Goal: Task Accomplishment & Management: Use online tool/utility

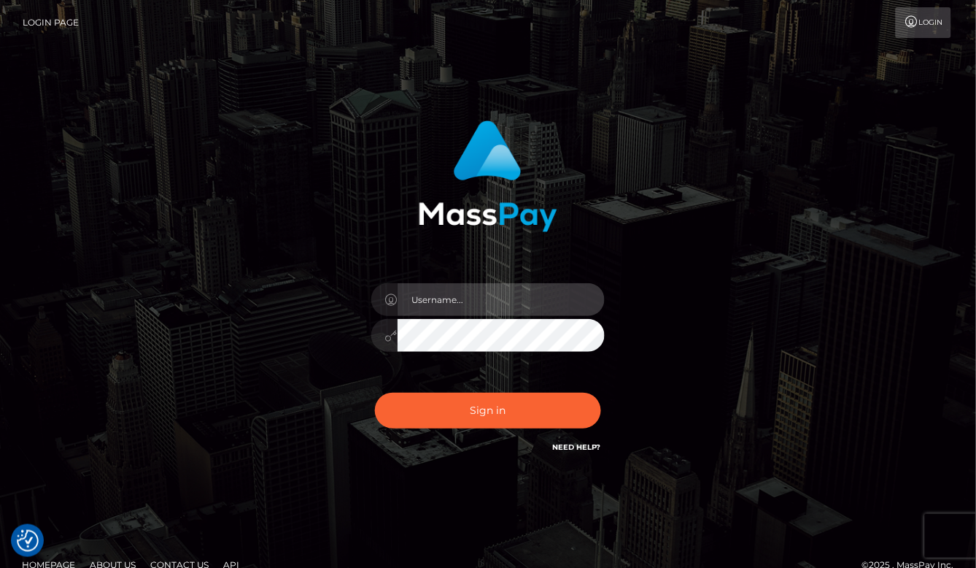
type input "aluasupport"
click at [488, 410] on button "Sign in" at bounding box center [488, 410] width 226 height 36
type input "aluasupport"
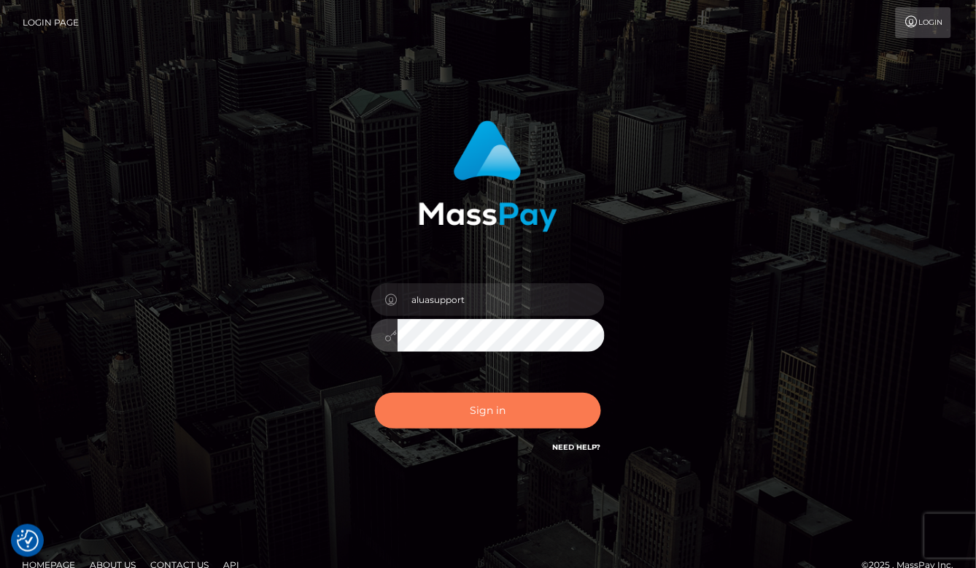
click at [521, 417] on button "Sign in" at bounding box center [488, 410] width 226 height 36
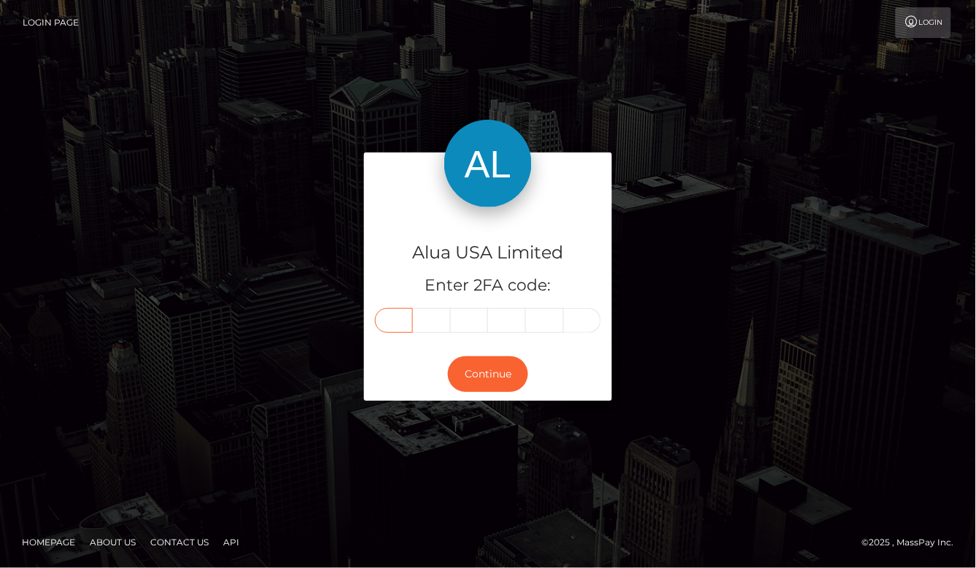
click at [402, 308] on input "text" at bounding box center [394, 320] width 38 height 25
click at [402, 310] on input "text" at bounding box center [394, 320] width 38 height 25
type input "1"
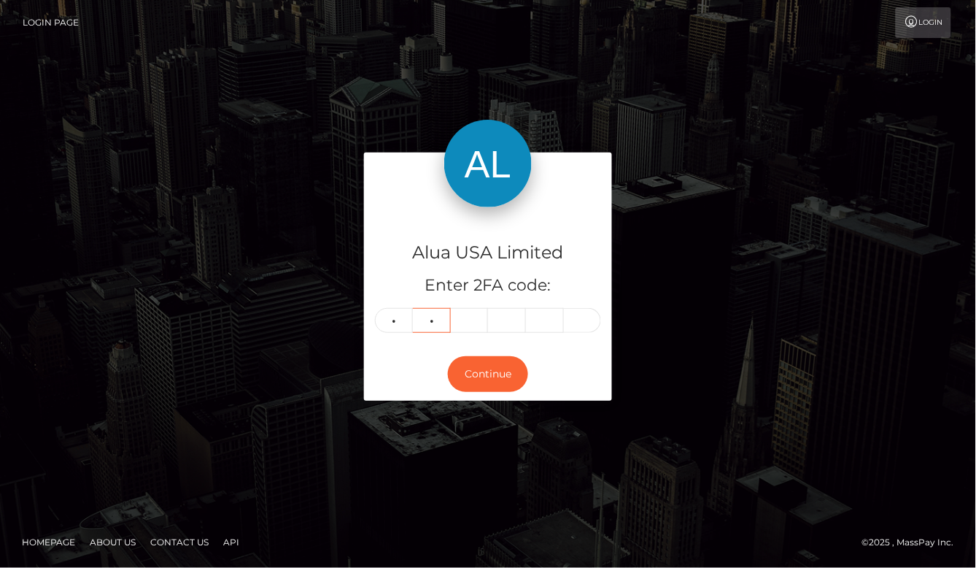
type input "4"
type input "2"
type input "4"
type input "1"
type input "4"
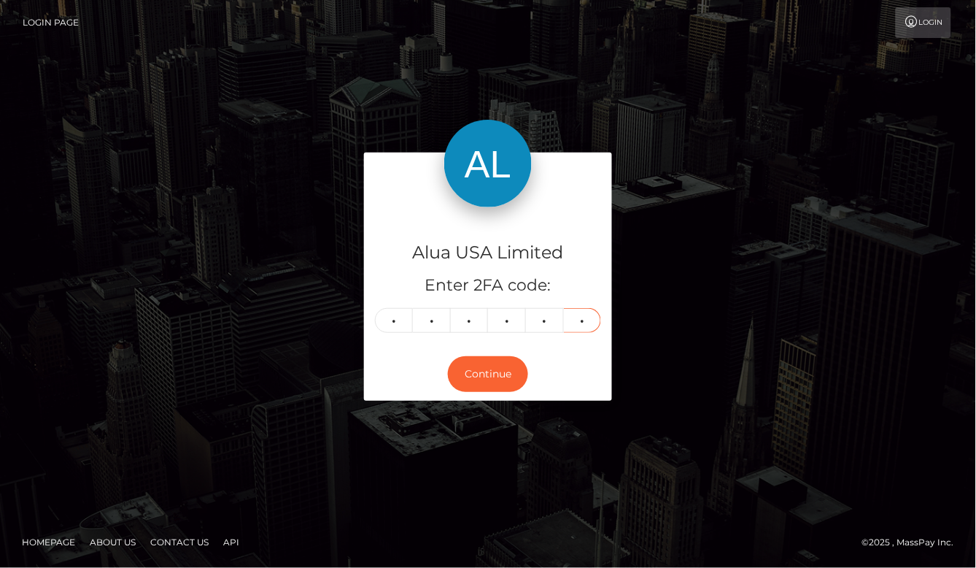
click at [488, 374] on button "Continue" at bounding box center [488, 374] width 80 height 36
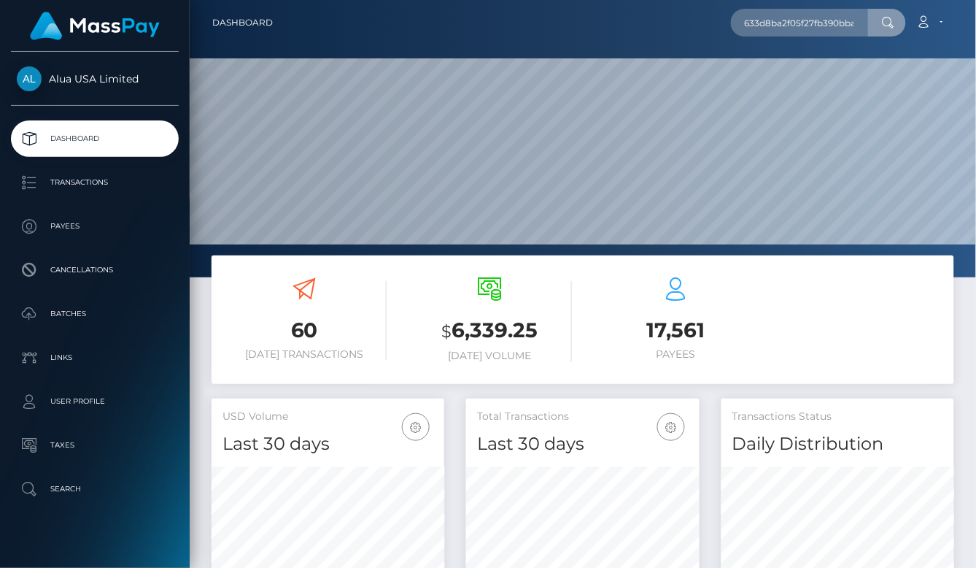
scroll to position [256, 232]
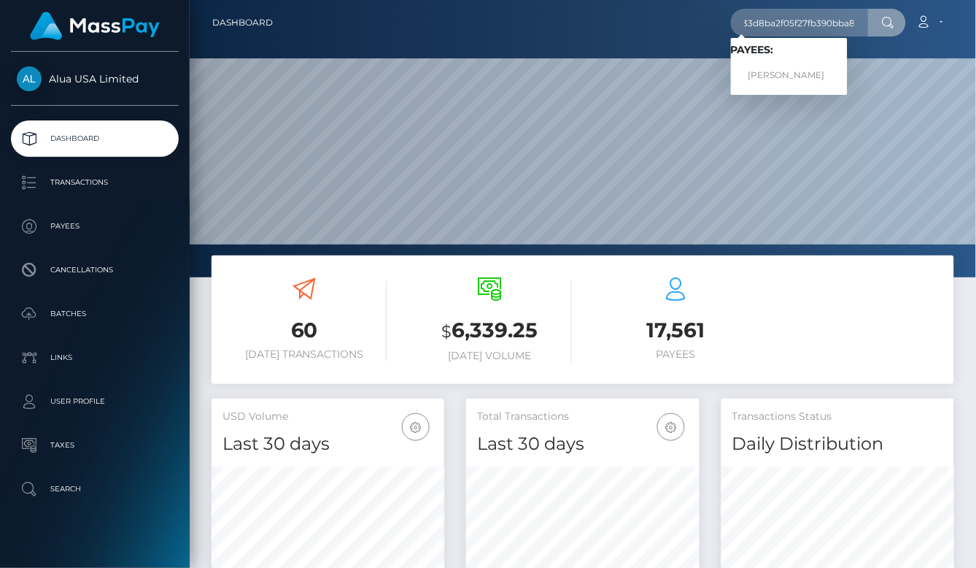
type input "633d8ba2f05f27fb390bba84"
click at [796, 77] on link "DIANNA BELGERA" at bounding box center [789, 75] width 117 height 27
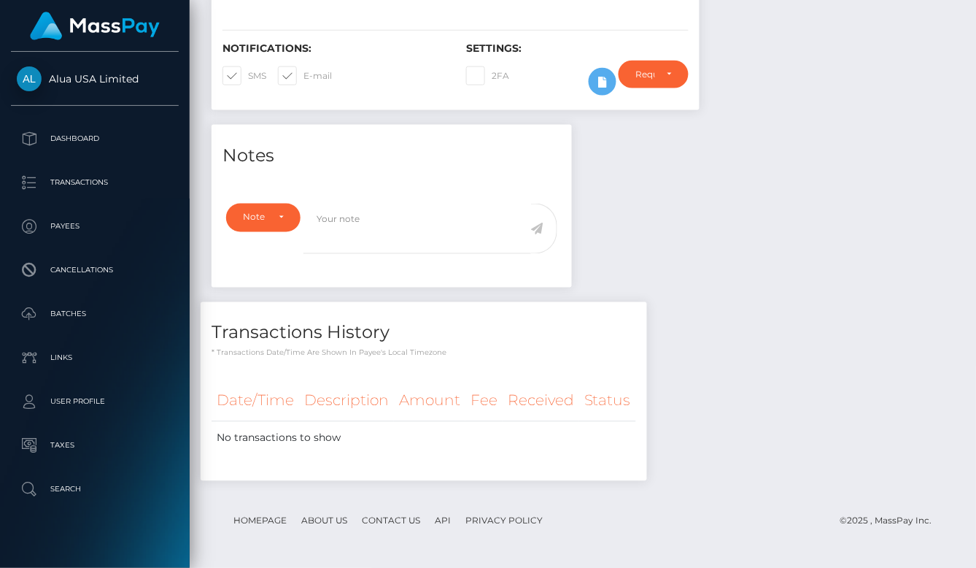
scroll to position [377, 0]
click at [626, 81] on div "Require ID/Selfie Verification" at bounding box center [653, 75] width 69 height 28
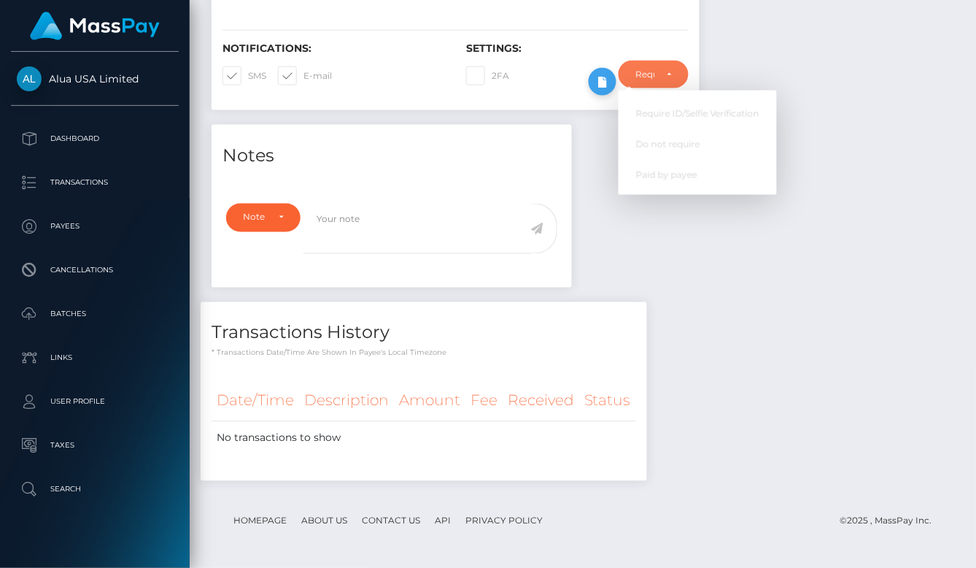
click at [595, 91] on icon at bounding box center [603, 82] width 18 height 18
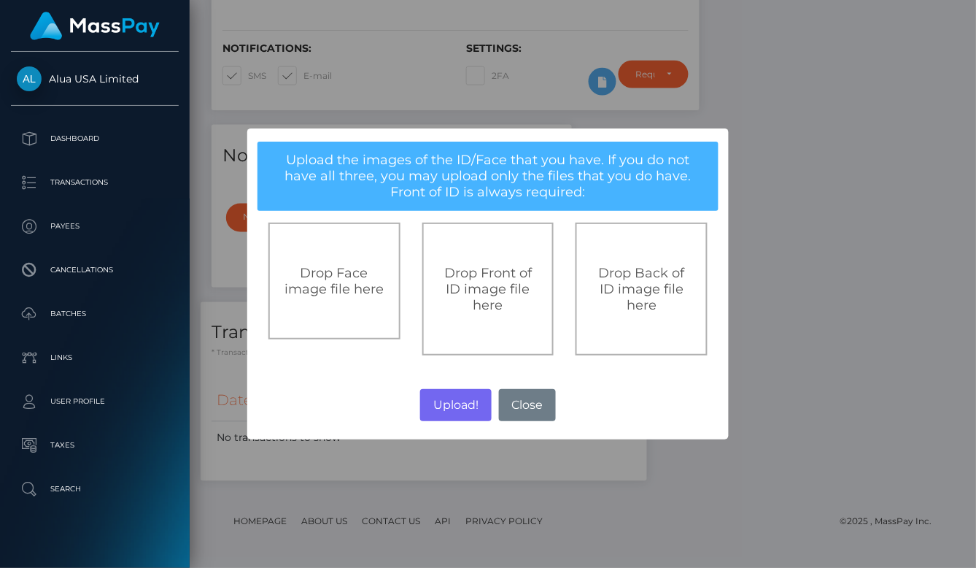
drag, startPoint x: 781, startPoint y: 273, endPoint x: 756, endPoint y: 208, distance: 69.8
click at [781, 271] on div "× Upload the images of the ID/Face that you have. If you do not have all three,…" at bounding box center [488, 284] width 976 height 568
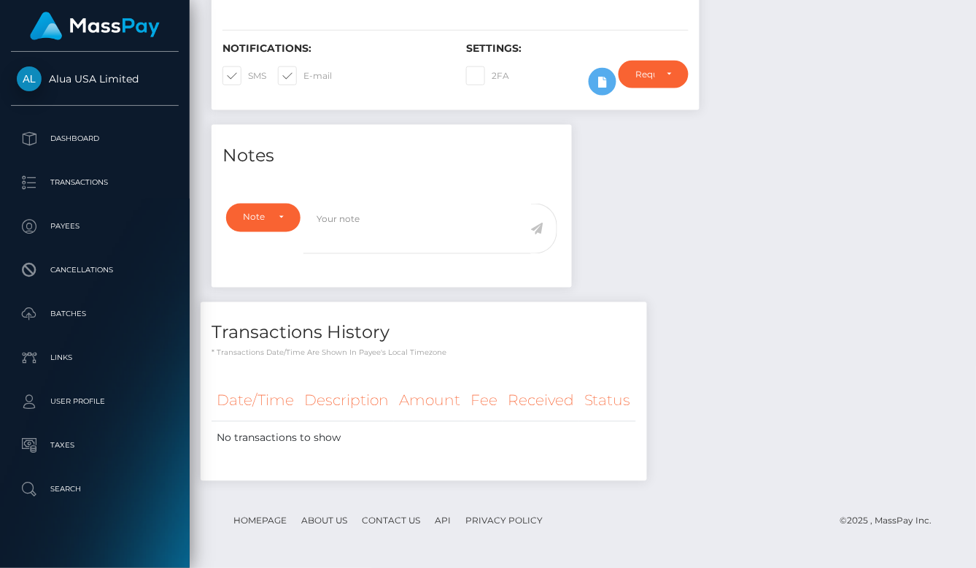
scroll to position [376, 0]
click at [600, 91] on icon at bounding box center [603, 82] width 18 height 18
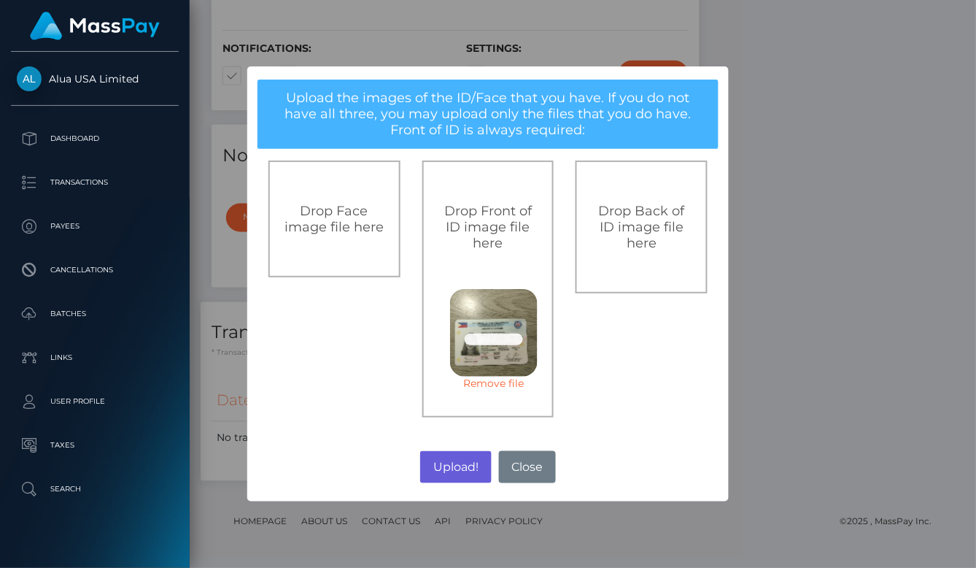
click at [459, 461] on button "Upload!" at bounding box center [455, 467] width 71 height 32
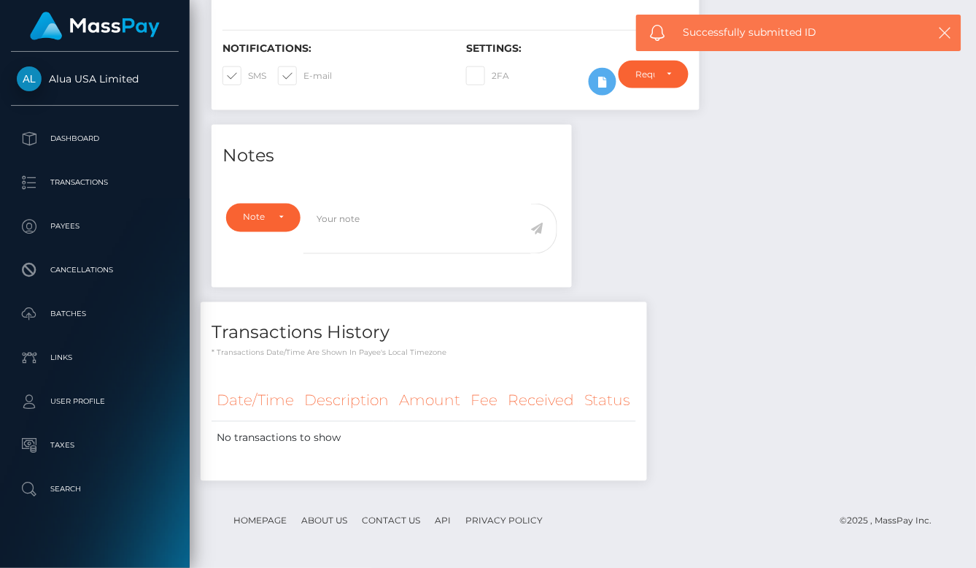
scroll to position [376, 0]
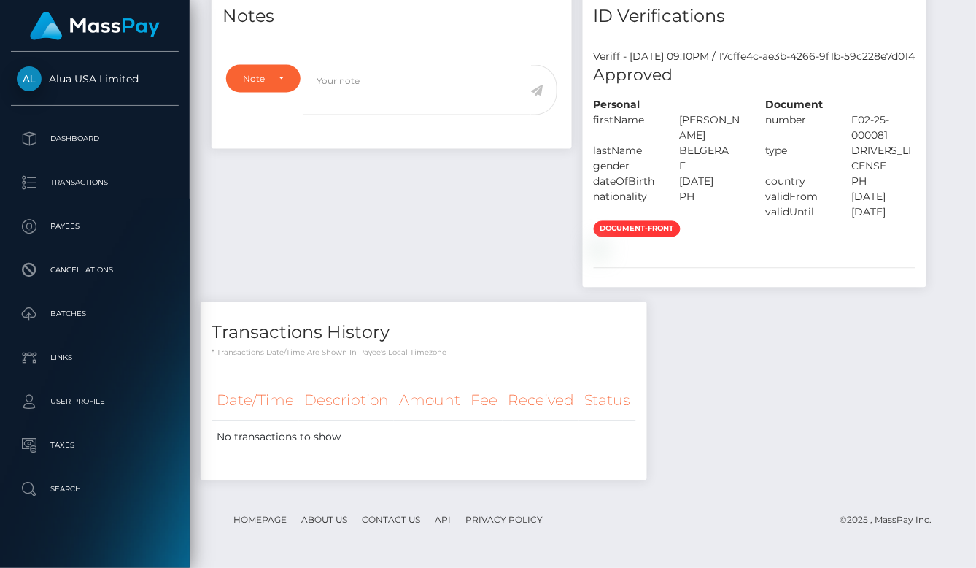
scroll to position [692, 0]
click at [825, 410] on div "Notes Note Type Compliance Clear Compliance General Note Type" at bounding box center [583, 239] width 765 height 509
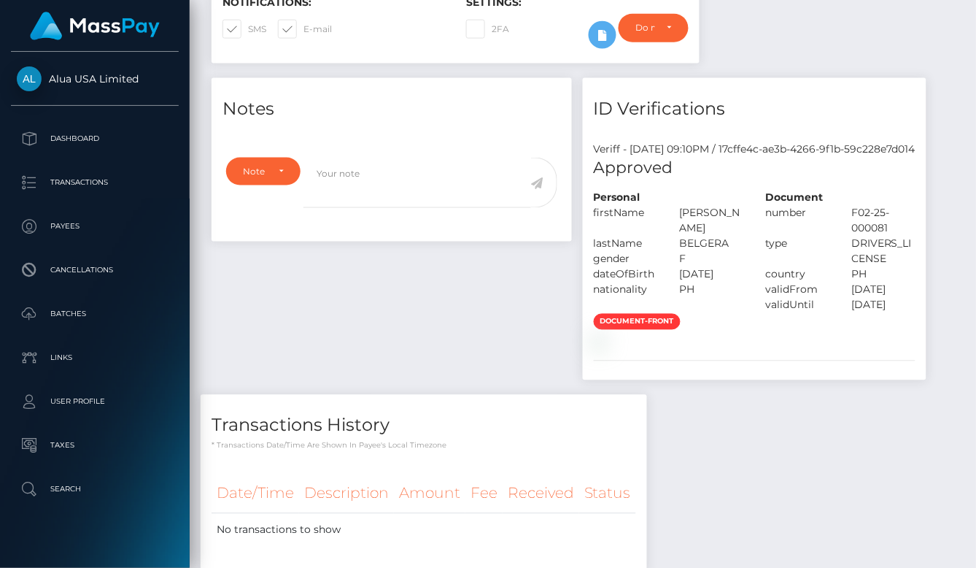
click at [770, 266] on div "Notes Note Type Compliance Clear Compliance General Note Type" at bounding box center [583, 332] width 765 height 509
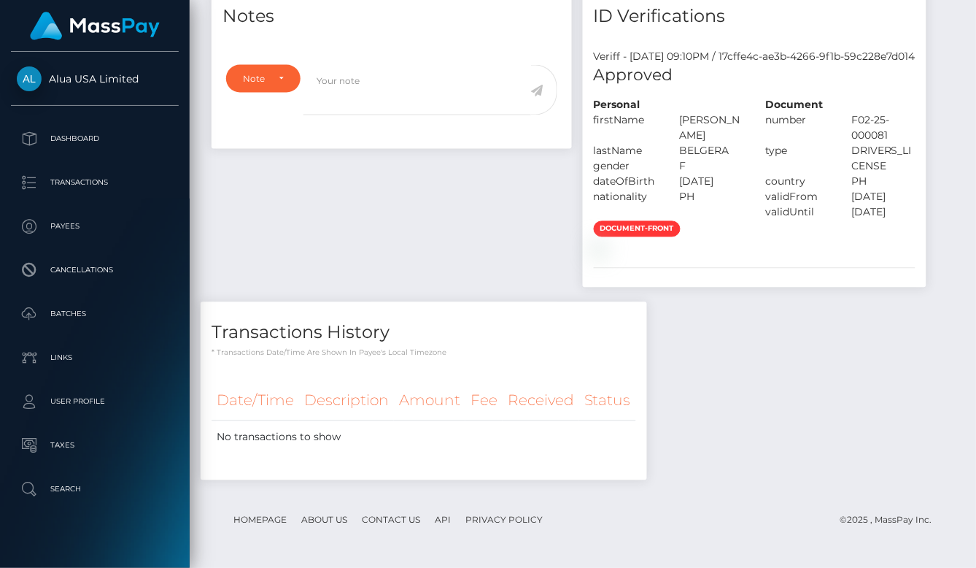
scroll to position [538, 0]
click at [774, 256] on div "Notes Note Type Compliance Clear Compliance General Note Type" at bounding box center [583, 239] width 765 height 509
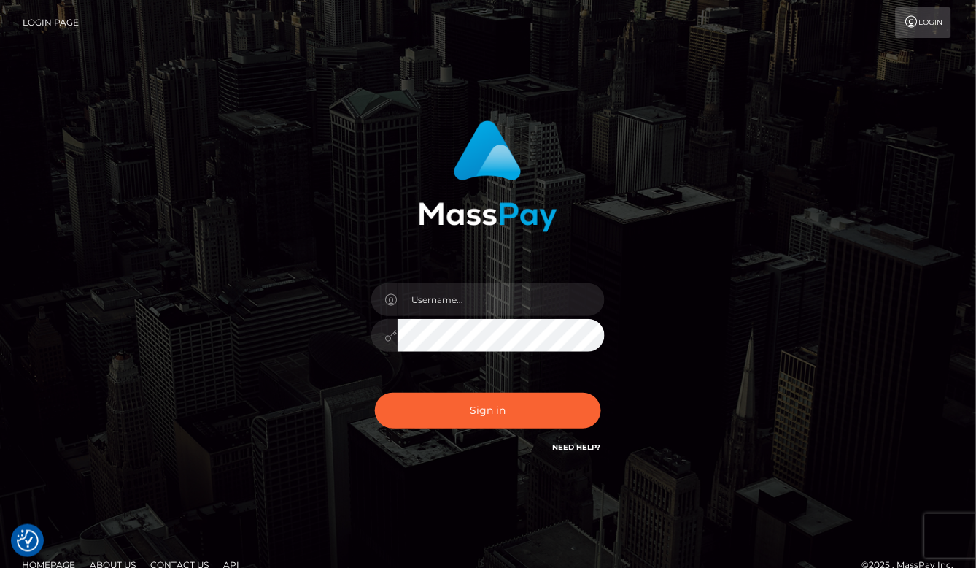
drag, startPoint x: 762, startPoint y: 115, endPoint x: 908, endPoint y: 315, distance: 247.6
click at [764, 115] on div "Sign in" at bounding box center [488, 294] width 832 height 371
click at [492, 301] on input "text" at bounding box center [501, 299] width 207 height 33
type input "aluasupport"
click at [488, 410] on button "Sign in" at bounding box center [488, 410] width 226 height 36
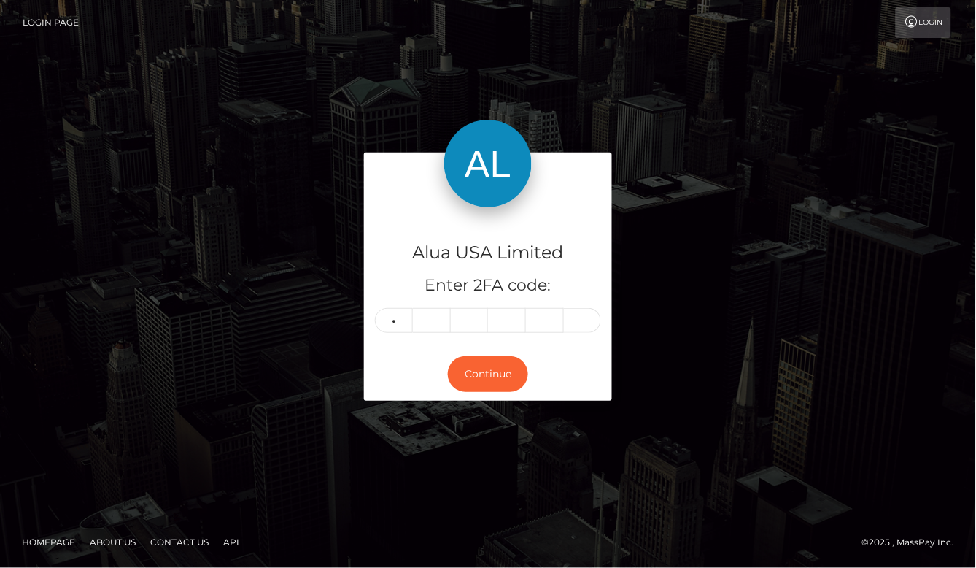
type input "7"
type input "3"
type input "5"
type input "9"
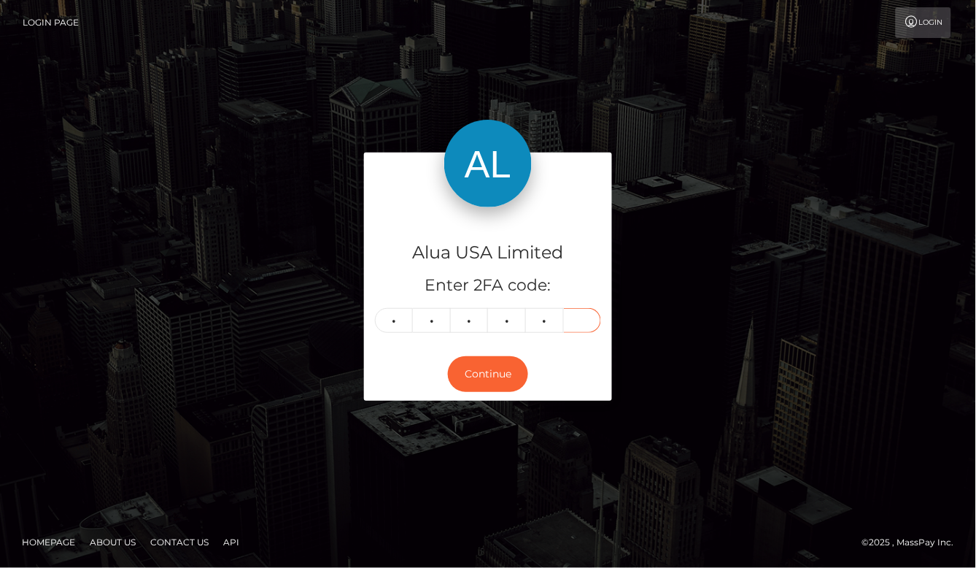
type input "9"
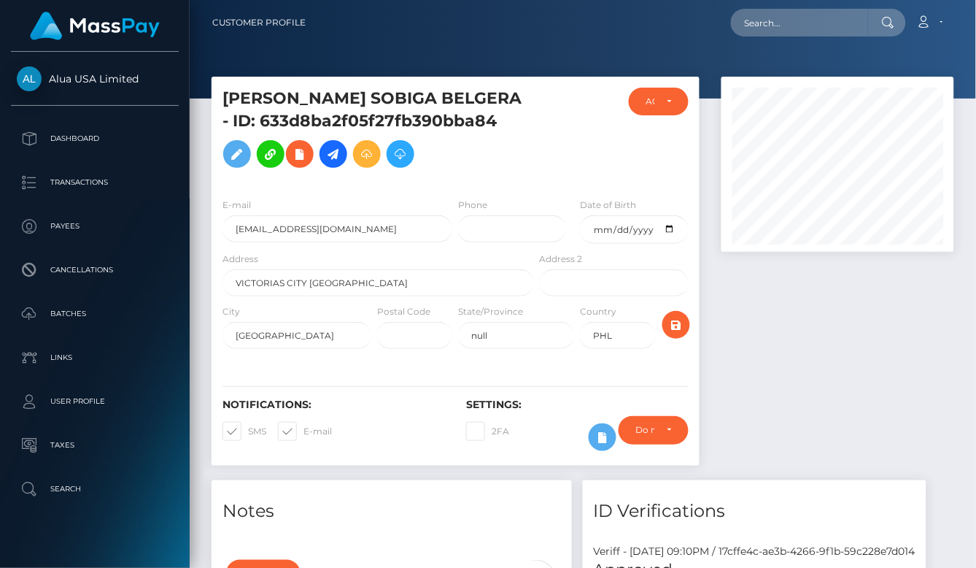
scroll to position [175, 232]
click at [913, 381] on div at bounding box center [838, 278] width 255 height 403
click at [779, 28] on input "text" at bounding box center [799, 23] width 137 height 28
paste input "639672c609bf9aee4d0394cb"
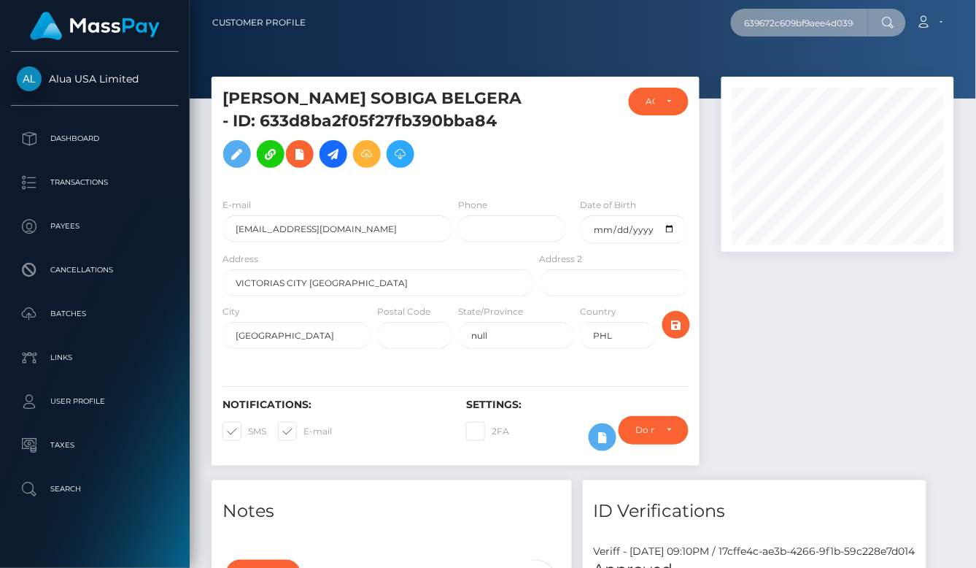
click at [854, 21] on input "639672c609bf9aee4d0394cb" at bounding box center [799, 23] width 137 height 28
type input "639672c609bf9aee4d0394cb"
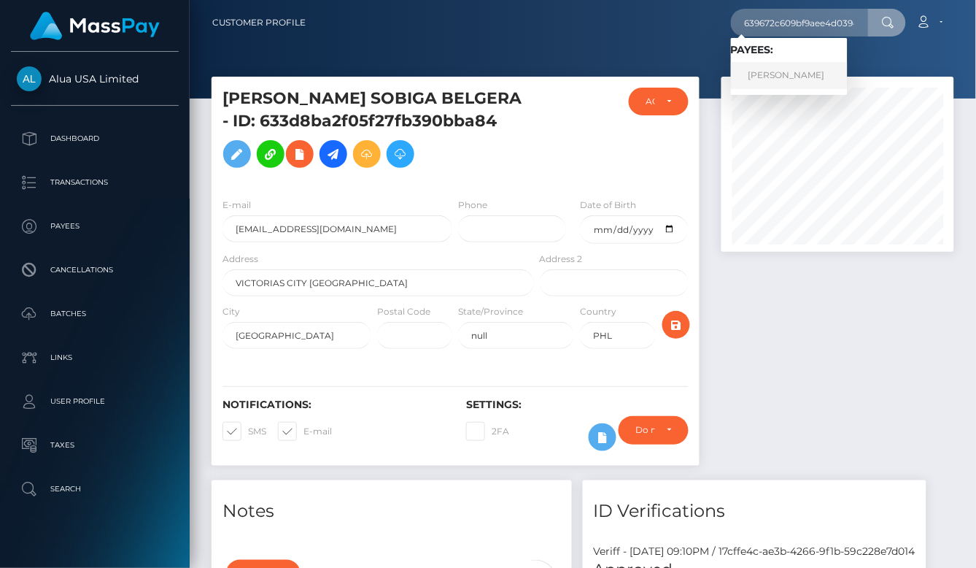
click at [800, 77] on link "Charlotte Tudara" at bounding box center [789, 75] width 117 height 27
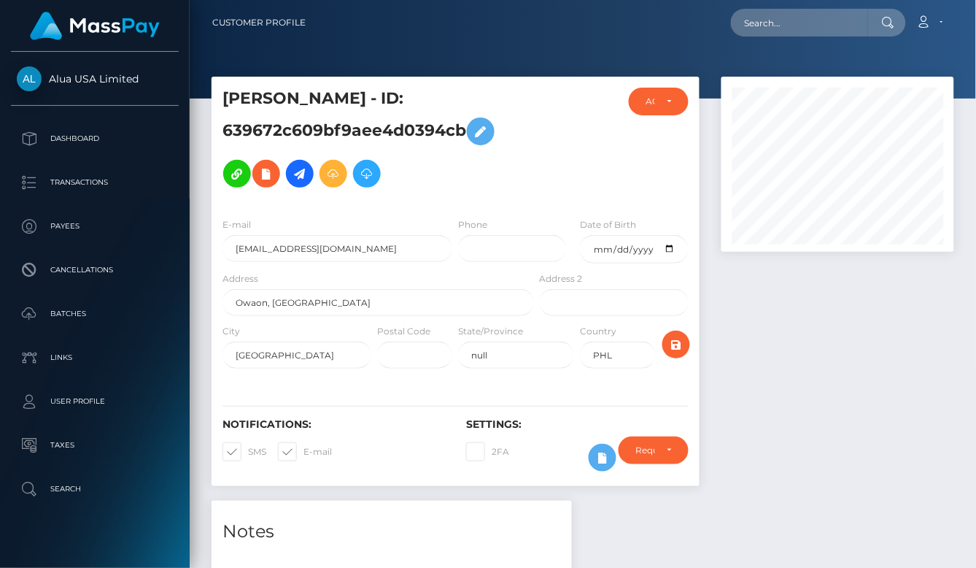
scroll to position [175, 232]
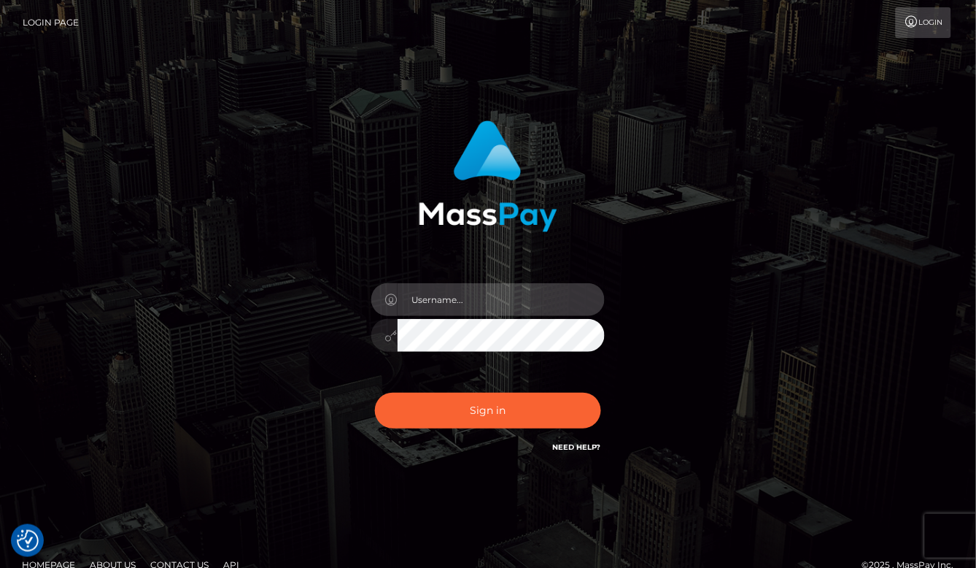
type input "aluasupport"
click at [488, 410] on button "Sign in" at bounding box center [488, 410] width 226 height 36
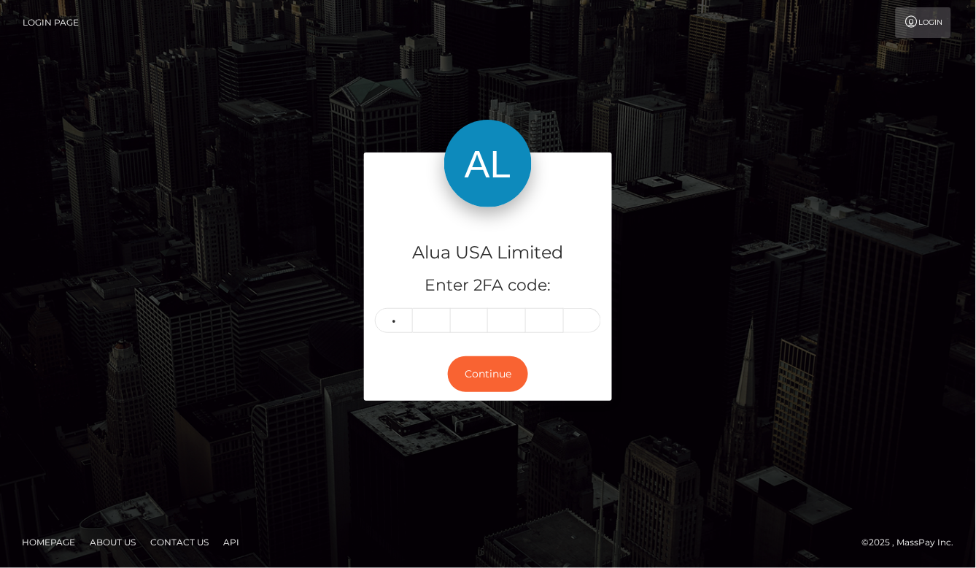
type input "0"
type input "7"
type input "0"
type input "3"
type input "5"
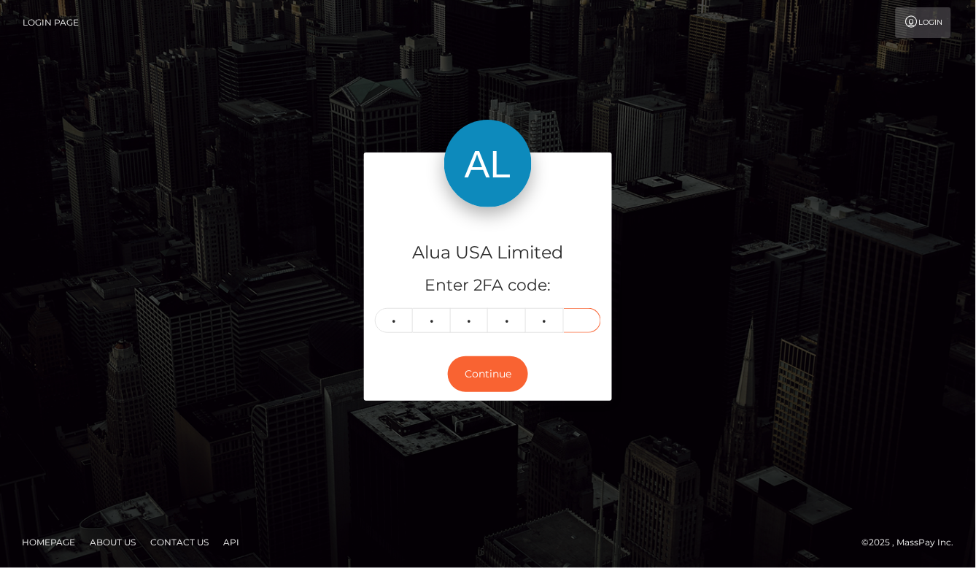
type input "0"
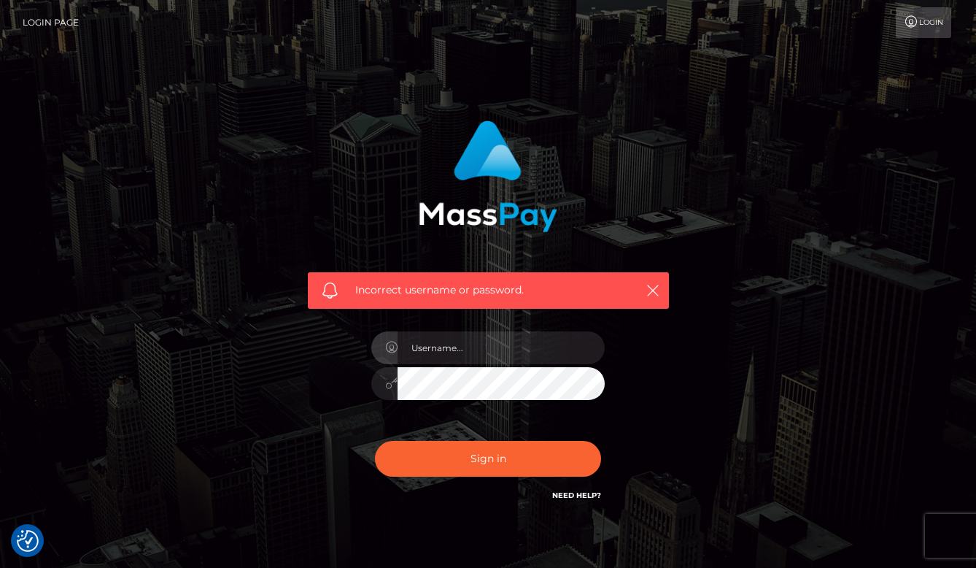
checkbox input "true"
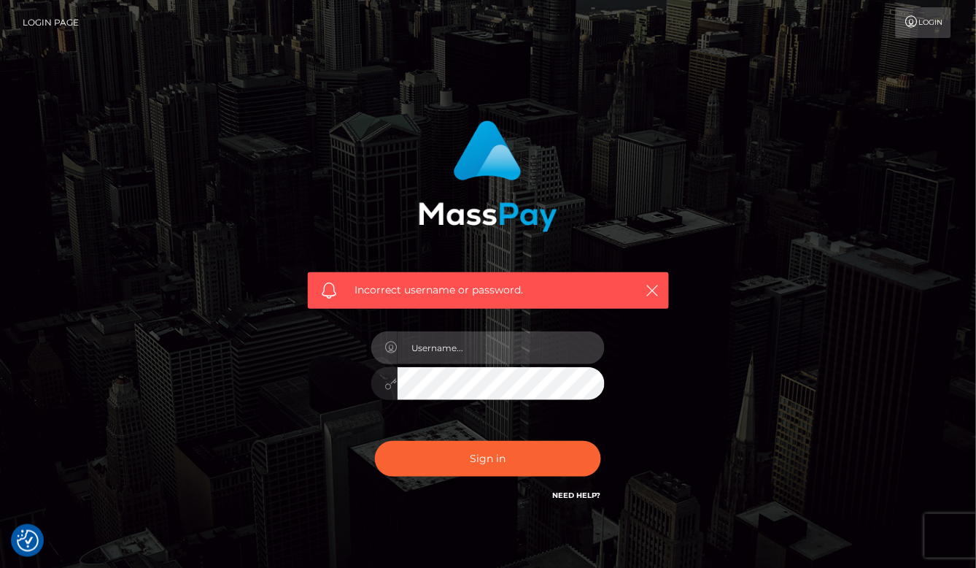
type input "aluasupport"
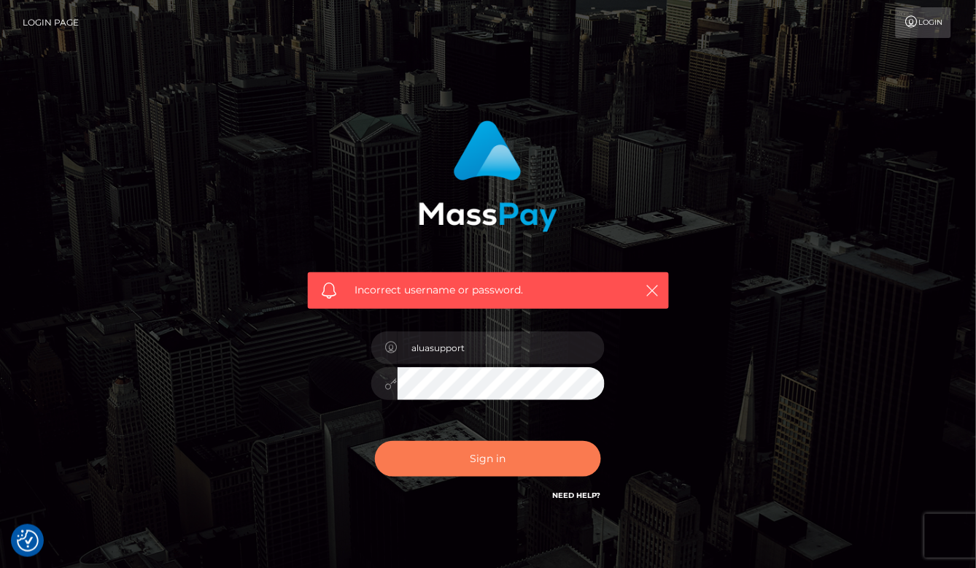
click at [495, 465] on button "Sign in" at bounding box center [488, 459] width 226 height 36
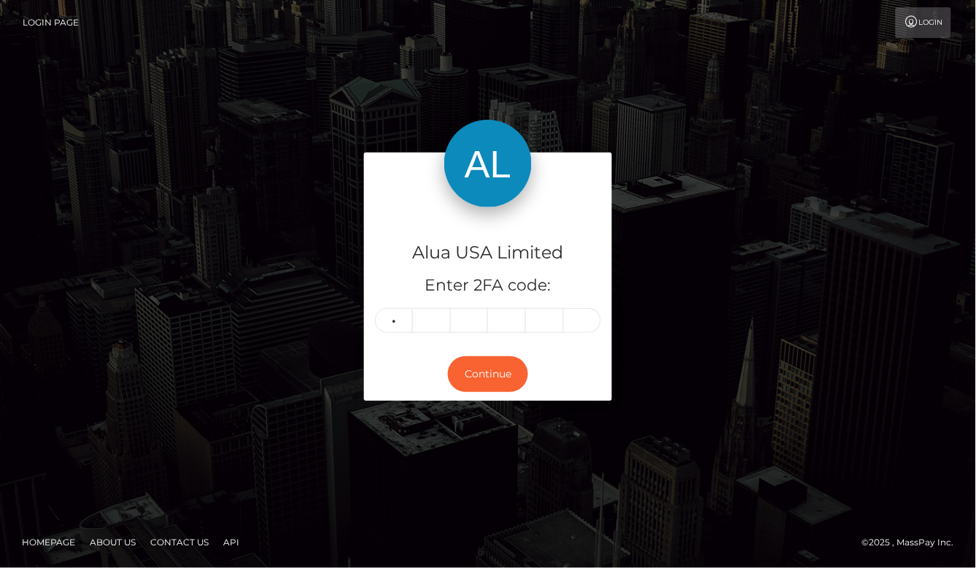
type input "3"
type input "1"
type input "4"
type input "0"
type input "3"
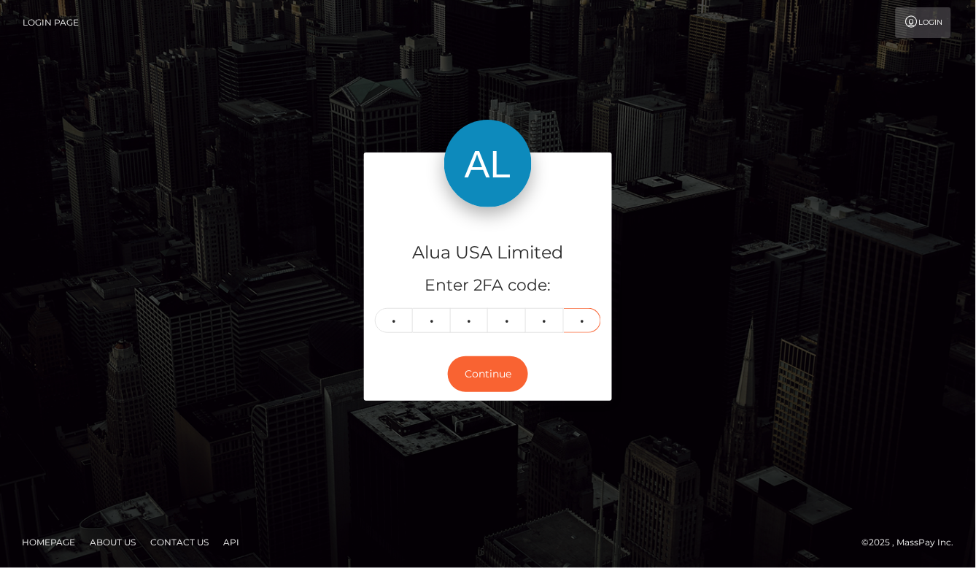
type input "2"
click at [488, 374] on button "Continue" at bounding box center [488, 374] width 80 height 36
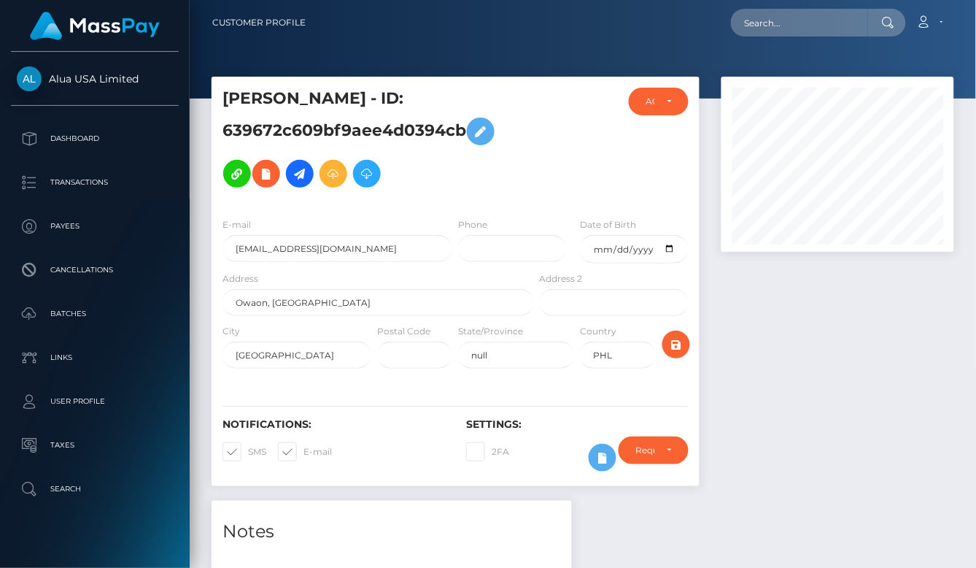
scroll to position [175, 232]
click at [819, 16] on input "text" at bounding box center [799, 23] width 137 height 28
paste input "639672c609bf9aee4d0394cb"
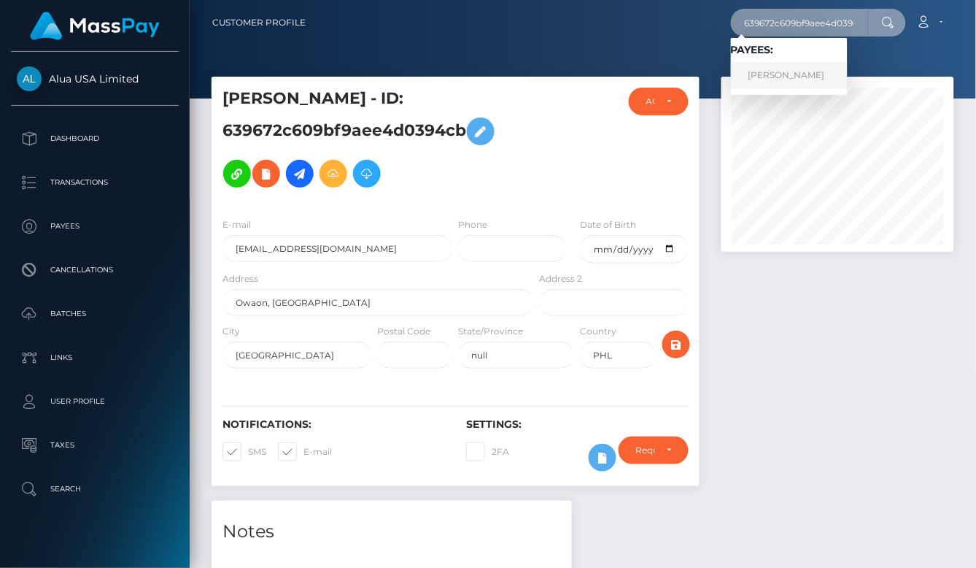
type input "639672c609bf9aee4d0394cb"
click at [790, 74] on link "Charlotte Tudara" at bounding box center [789, 75] width 117 height 27
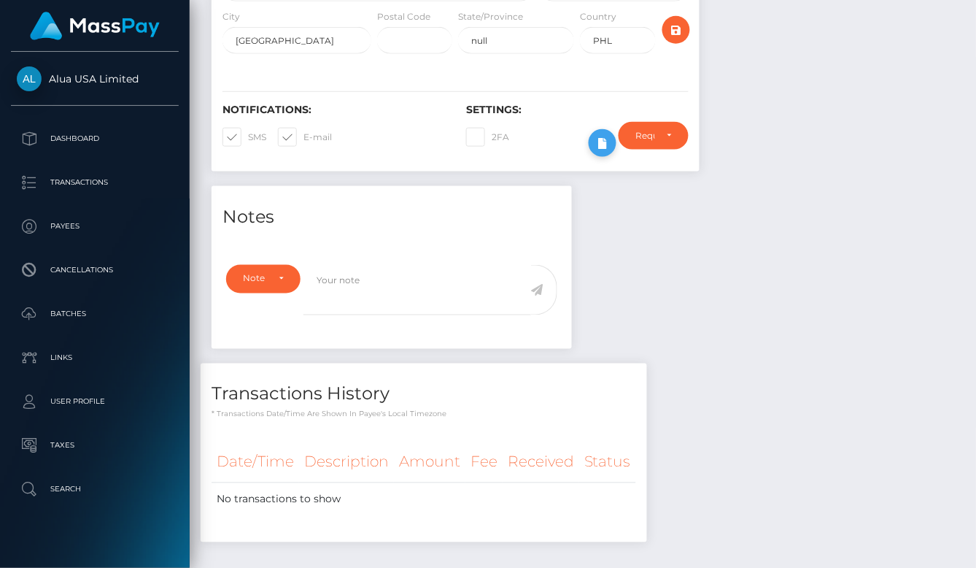
scroll to position [175, 232]
click at [600, 152] on icon at bounding box center [603, 143] width 18 height 18
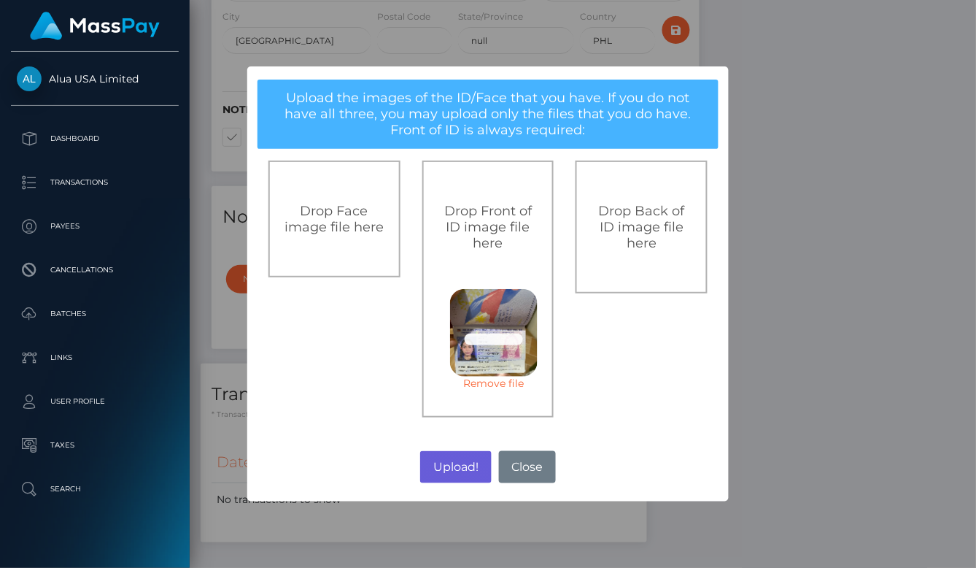
click at [469, 478] on button "Upload!" at bounding box center [455, 467] width 71 height 32
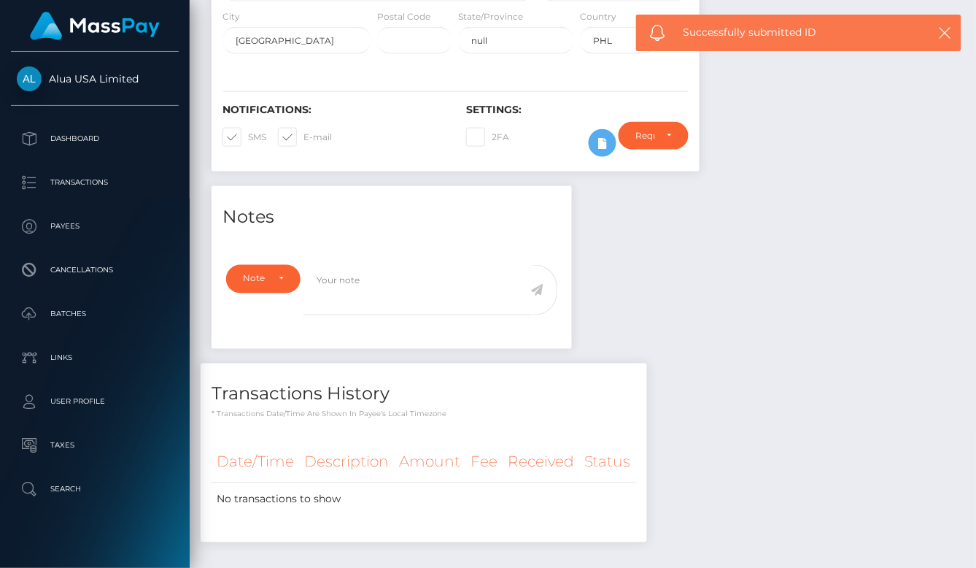
scroll to position [314, 0]
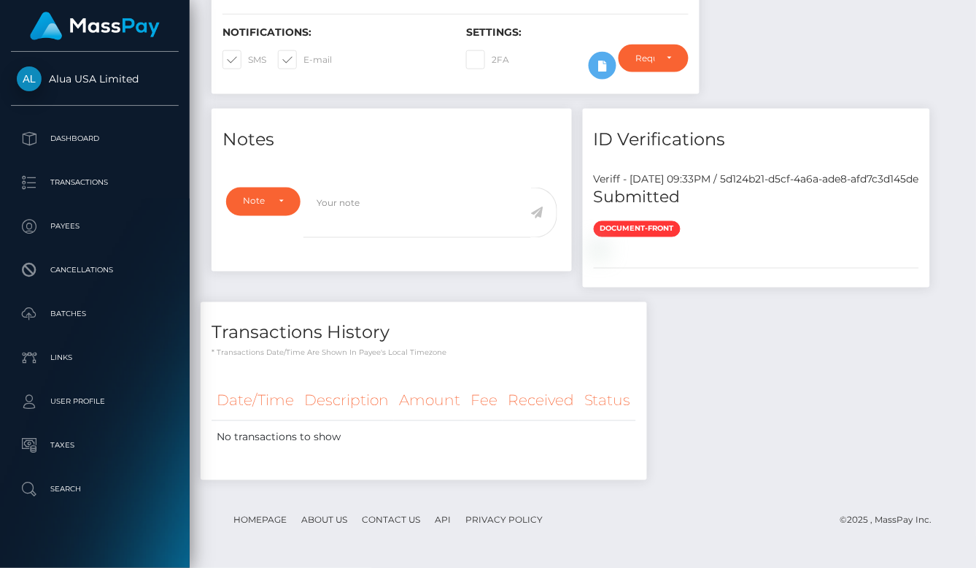
scroll to position [505, 0]
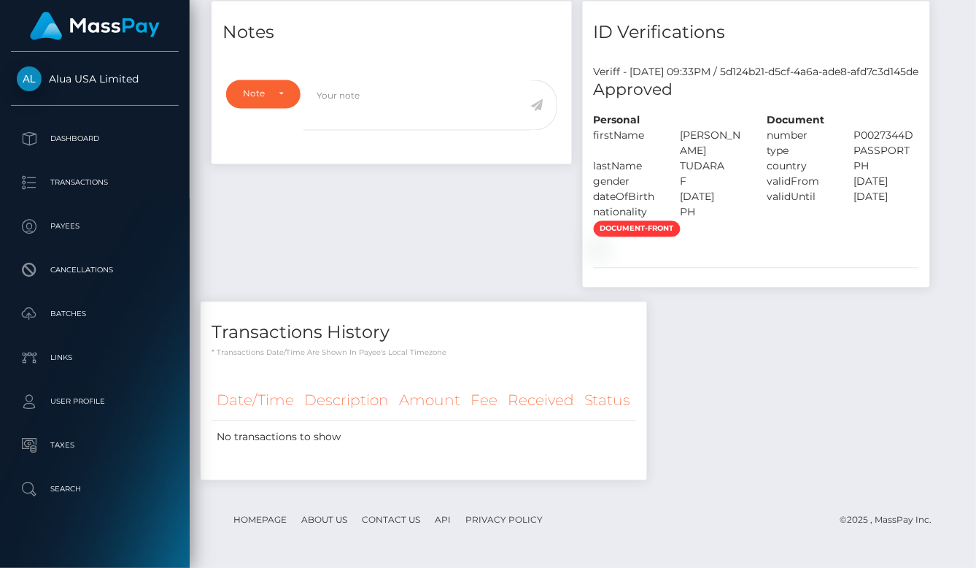
scroll to position [562, 0]
click at [737, 313] on div "Notes Note Type Compliance Clear Compliance General Note Type" at bounding box center [583, 248] width 765 height 494
drag, startPoint x: 805, startPoint y: 214, endPoint x: 773, endPoint y: 10, distance: 206.8
click at [805, 184] on div "Notes Note Type Compliance Clear Compliance General Note Type" at bounding box center [583, 248] width 765 height 494
